Goal: Transaction & Acquisition: Purchase product/service

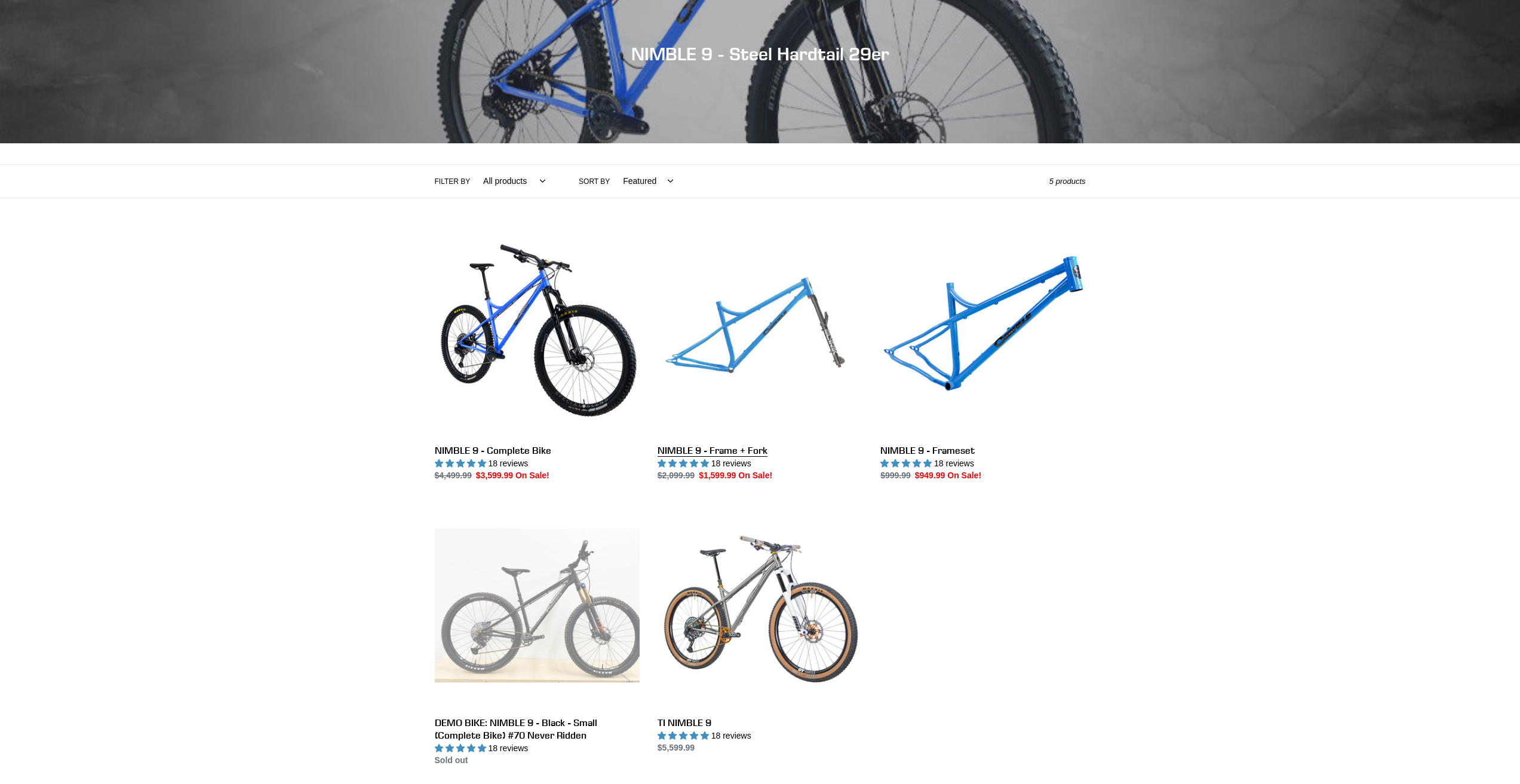
scroll to position [120, 0]
click at [752, 449] on link "NIMBLE 9 - Frame + Fork" at bounding box center [760, 356] width 205 height 251
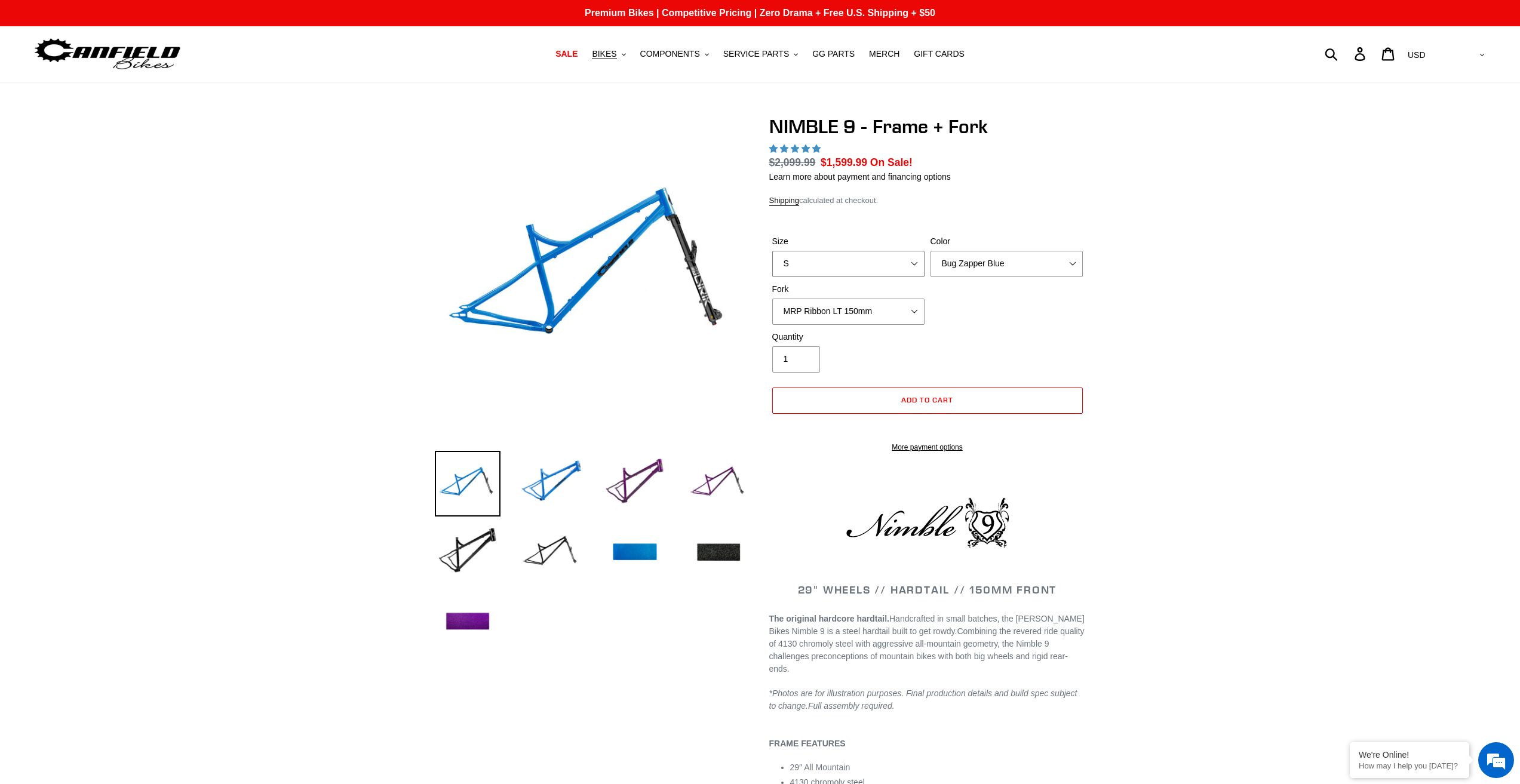
click at [853, 269] on select "S M L XL" at bounding box center [848, 264] width 153 height 26
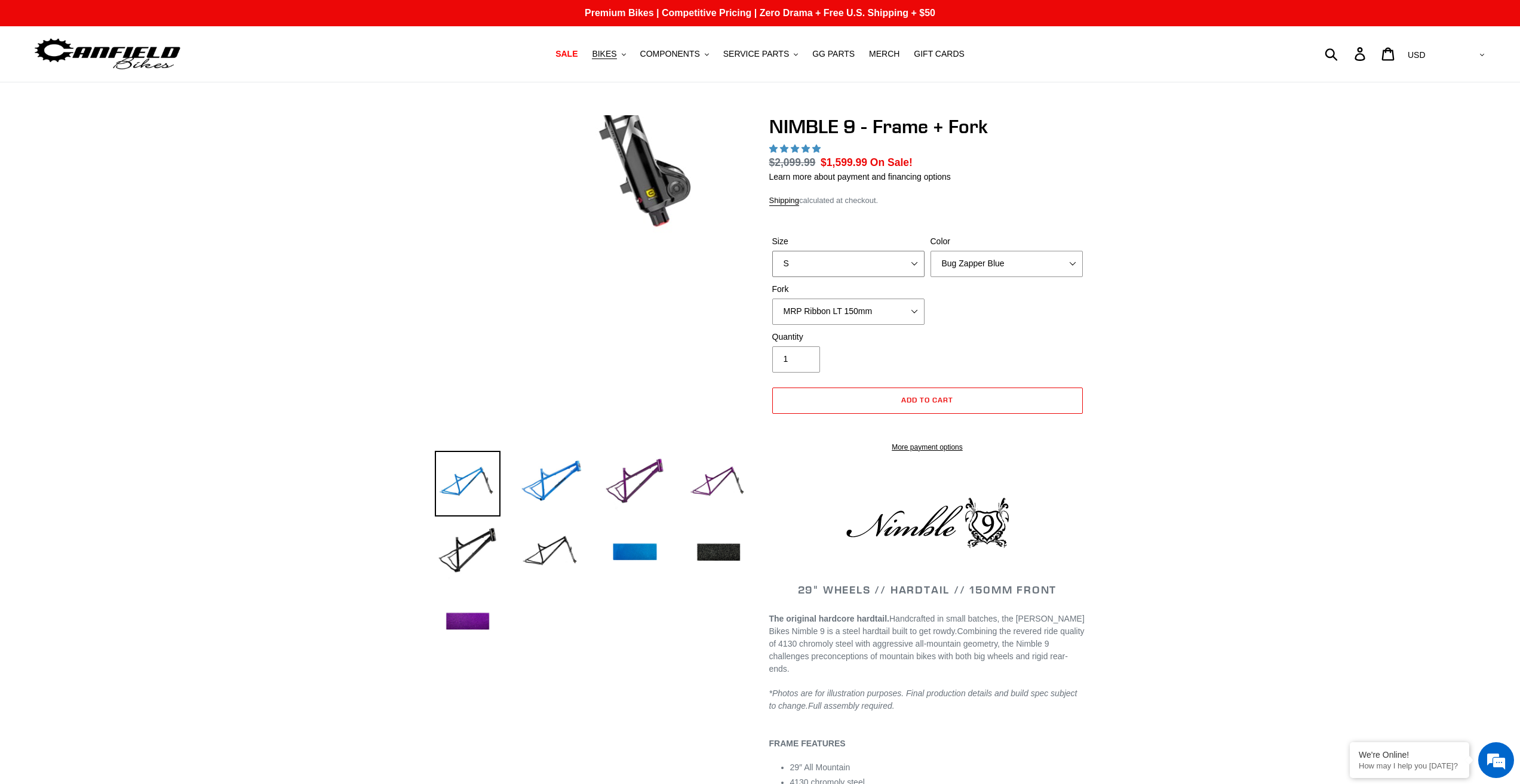
scroll to position [418, 0]
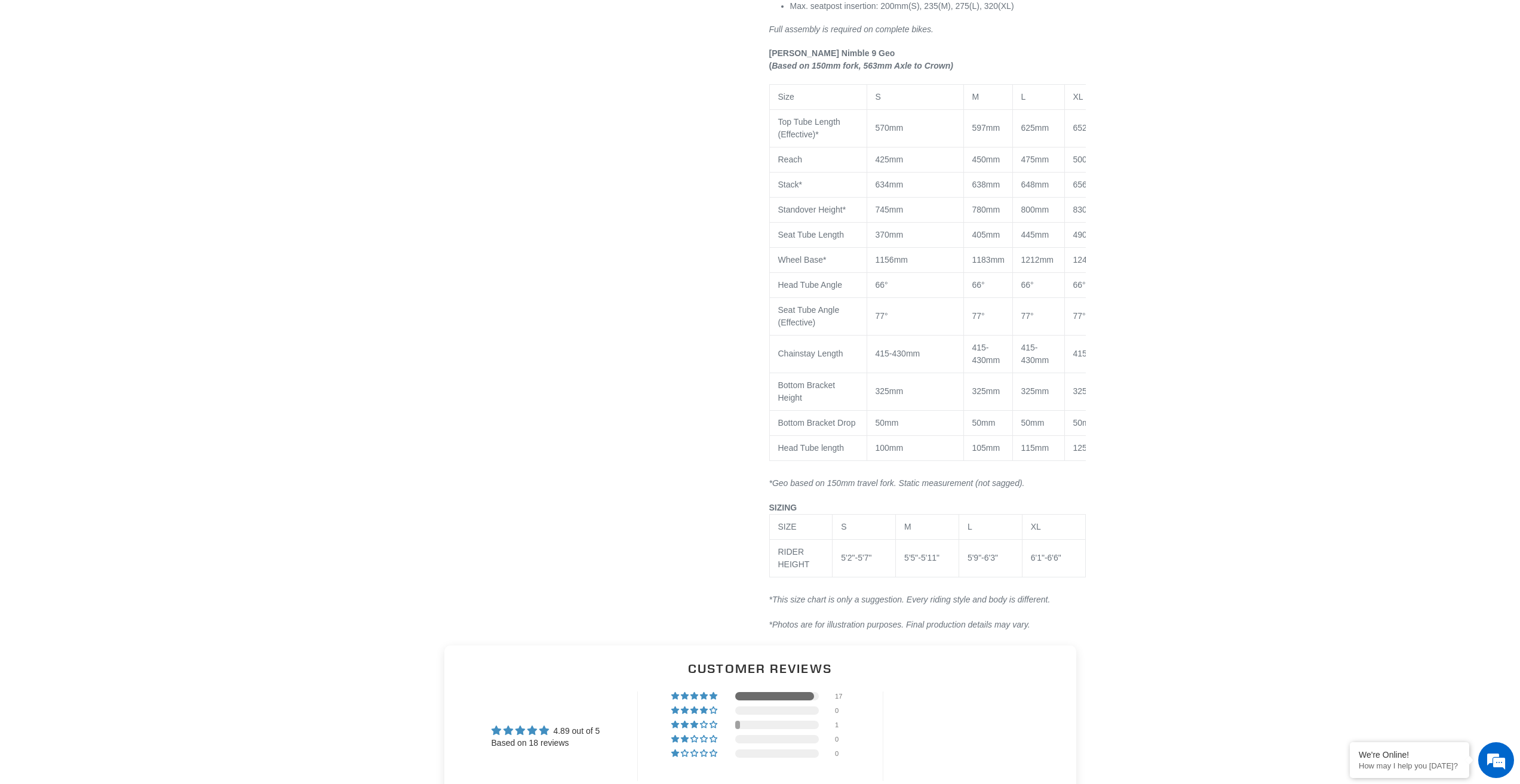
select select "highest-rating"
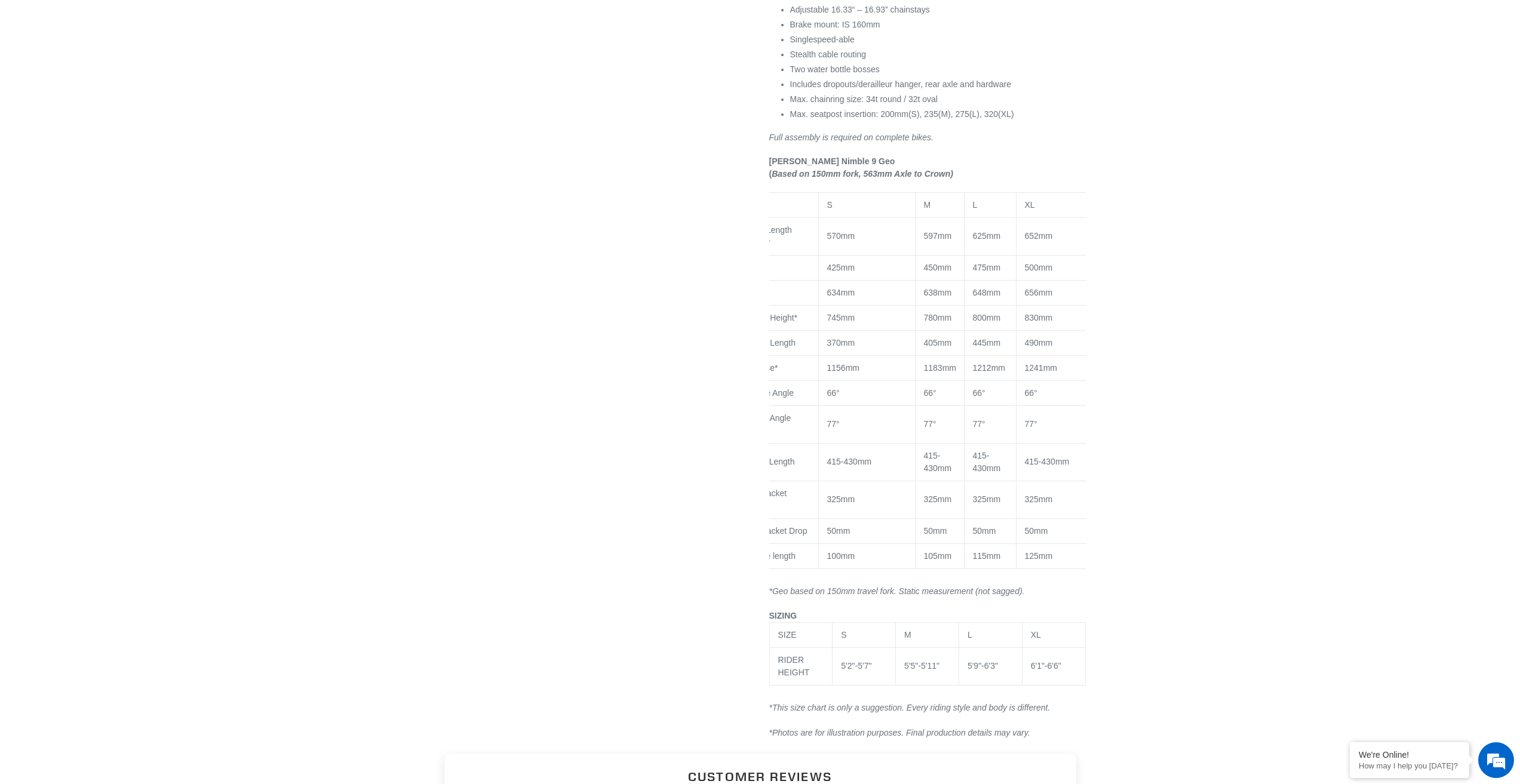
scroll to position [0, 57]
drag, startPoint x: 914, startPoint y: 268, endPoint x: 991, endPoint y: 266, distance: 77.0
click at [969, 266] on tr "Reach 425mm 450mm 475mm 500mm" at bounding box center [898, 267] width 373 height 25
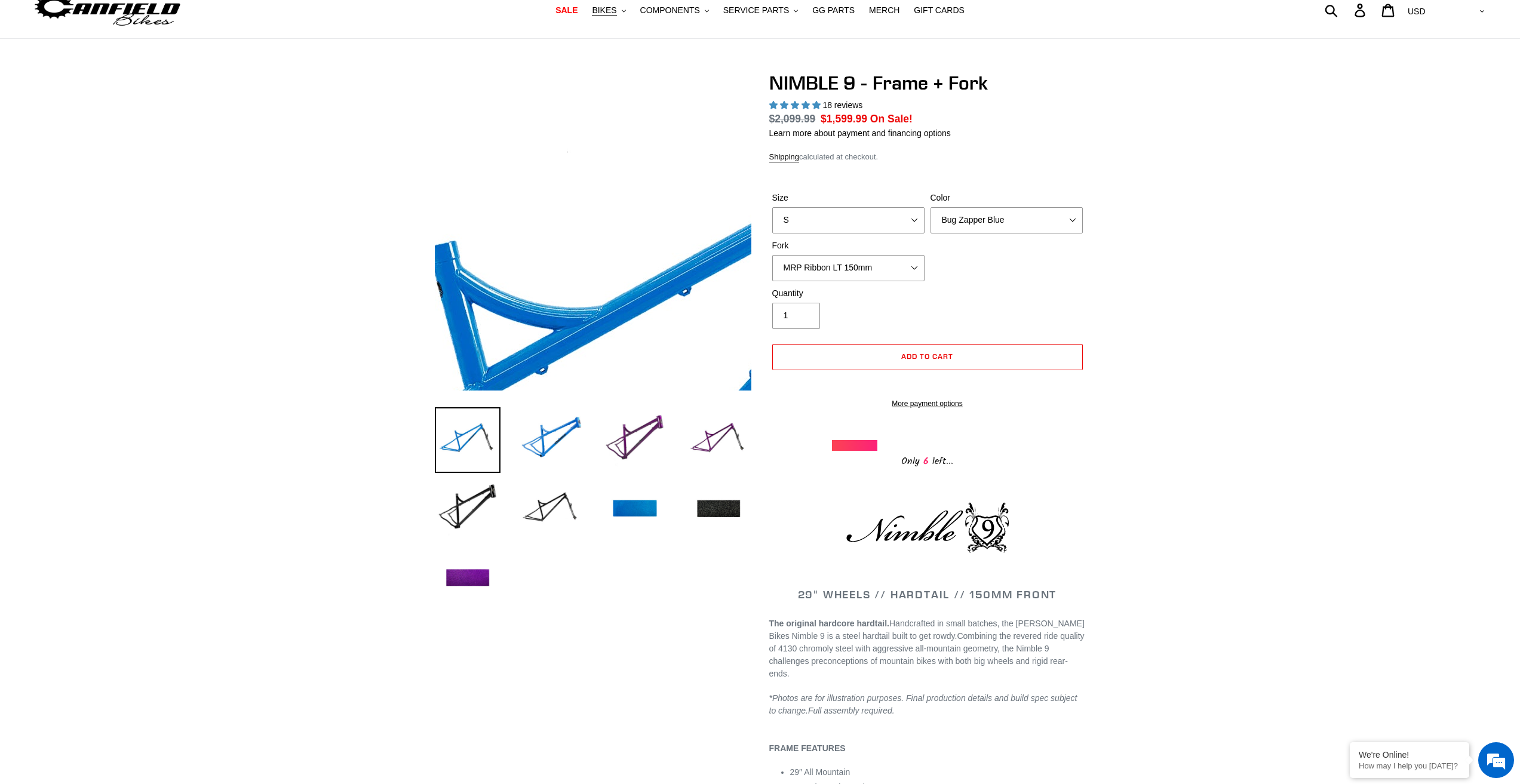
scroll to position [0, 0]
